Goal: Transaction & Acquisition: Book appointment/travel/reservation

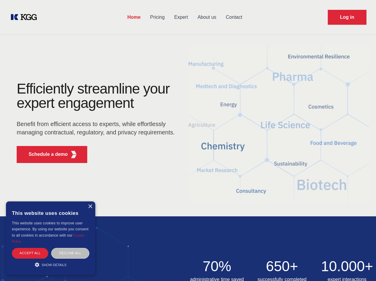
click at [188, 140] on div "Efficiently streamline your expert engagement Benefit from efficient access to …" at bounding box center [97, 125] width 181 height 86
click at [45, 154] on p "Schedule a demo" at bounding box center [48, 154] width 39 height 7
click at [90, 206] on div "× This website uses cookies This website uses cookies to improve user experienc…" at bounding box center [50, 238] width 89 height 74
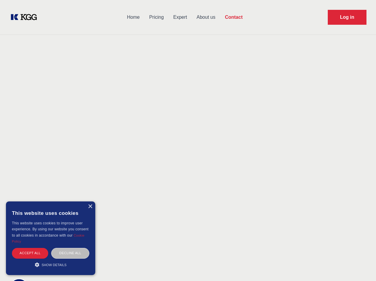
click at [30, 253] on div "Accept all" at bounding box center [30, 253] width 36 height 10
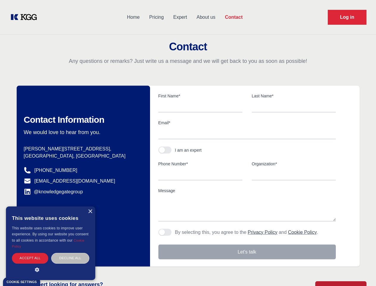
click at [70, 253] on body "Home Pricing Expert About us Contact Log in Contact Any questions or remarks? J…" at bounding box center [188, 261] width 376 height 523
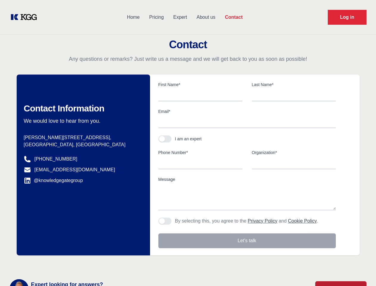
click at [51, 264] on main "Contact Any questions or remarks? Just write us a message and we will get back …" at bounding box center [188, 155] width 376 height 310
